Goal: Task Accomplishment & Management: Use online tool/utility

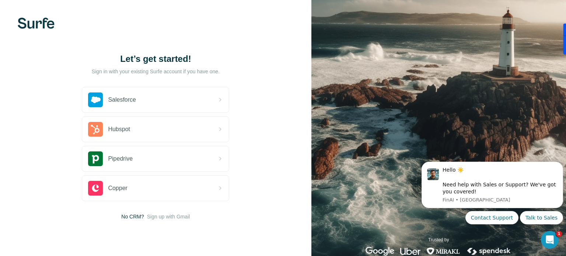
click at [171, 104] on div "Salesforce" at bounding box center [155, 99] width 147 height 25
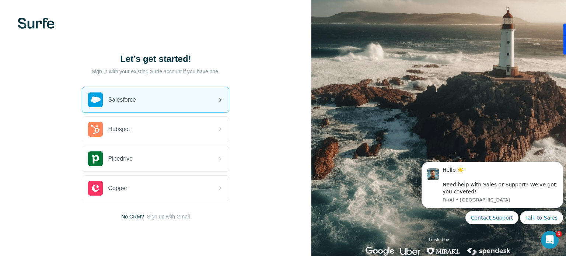
click at [170, 103] on div "Salesforce" at bounding box center [155, 99] width 147 height 25
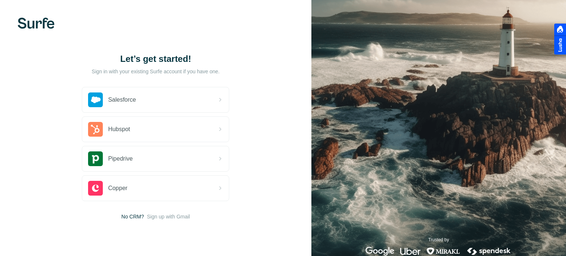
click at [222, 100] on icon at bounding box center [220, 100] width 9 height 9
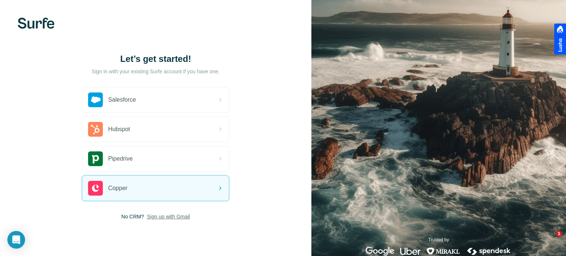
click at [176, 216] on span "Sign up with Gmail" at bounding box center [168, 216] width 43 height 7
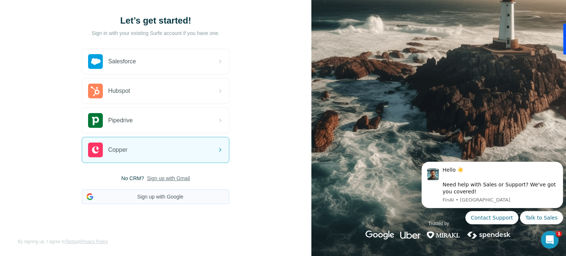
scroll to position [39, 0]
click at [178, 198] on button "Sign up with Google" at bounding box center [156, 196] width 148 height 15
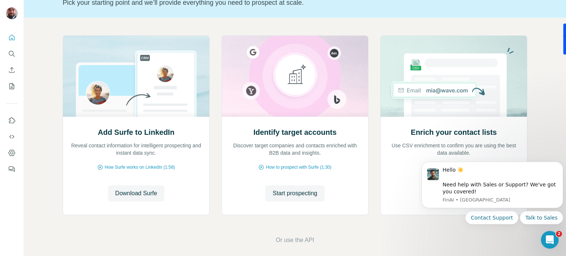
scroll to position [55, 0]
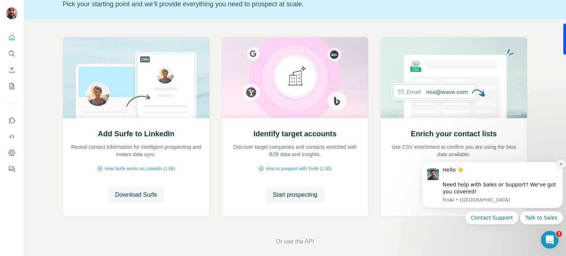
click at [561, 166] on icon "Dismiss notification" at bounding box center [561, 164] width 4 height 4
click at [202, 242] on footer "Or use the API" at bounding box center [295, 241] width 501 height 9
click at [562, 165] on icon "Dismiss notification" at bounding box center [561, 164] width 3 height 3
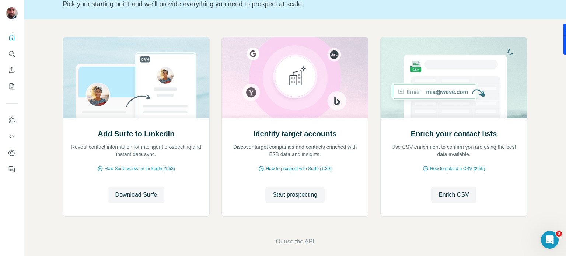
click at [45, 39] on div "Add Surfe to LinkedIn Reveal contact information for intelligent prospecting an…" at bounding box center [295, 141] width 542 height 245
click at [443, 197] on span "Enrich CSV" at bounding box center [454, 195] width 31 height 9
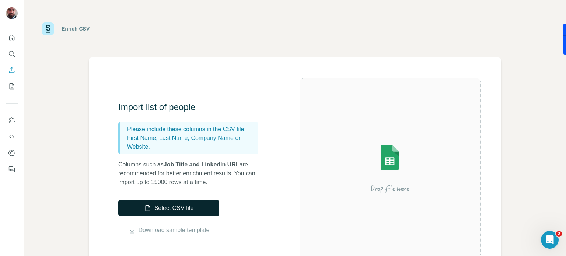
click at [208, 207] on button "Select CSV file" at bounding box center [168, 208] width 101 height 16
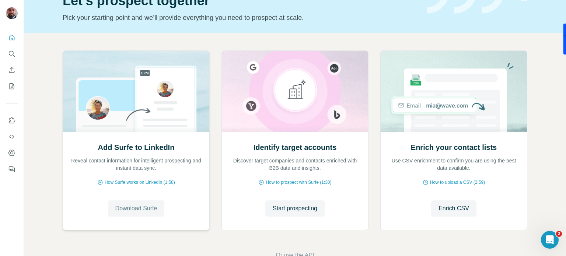
scroll to position [44, 0]
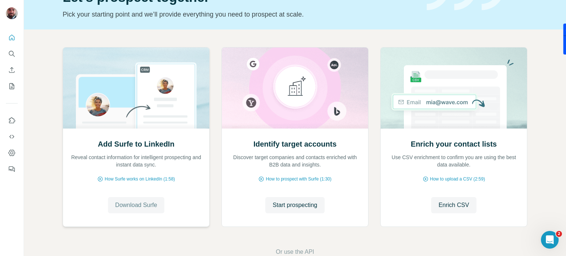
click at [156, 204] on span "Download Surfe" at bounding box center [136, 205] width 42 height 9
